Goal: Task Accomplishment & Management: Complete application form

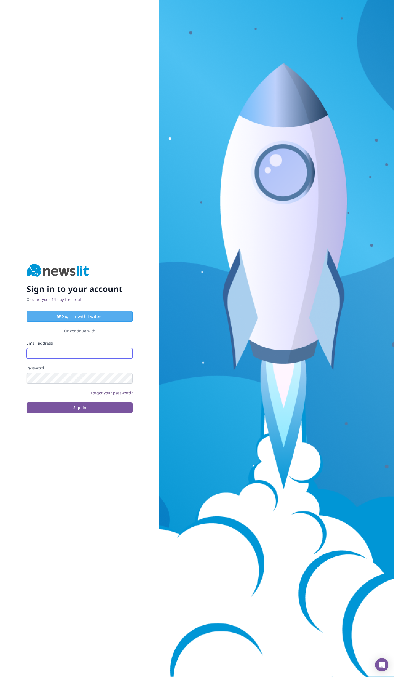
click at [86, 356] on input "Email address" at bounding box center [80, 353] width 106 height 11
type input "[PERSON_NAME][EMAIL_ADDRESS][DOMAIN_NAME]"
click at [85, 350] on input "Email address" at bounding box center [80, 353] width 106 height 11
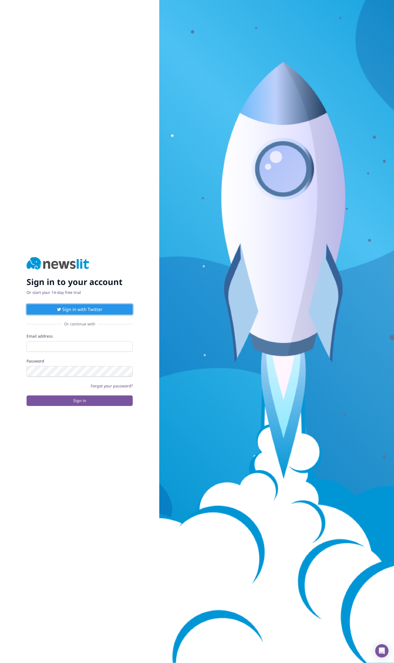
click at [78, 308] on button "Sign in with Twitter" at bounding box center [80, 309] width 106 height 11
